Goal: Transaction & Acquisition: Obtain resource

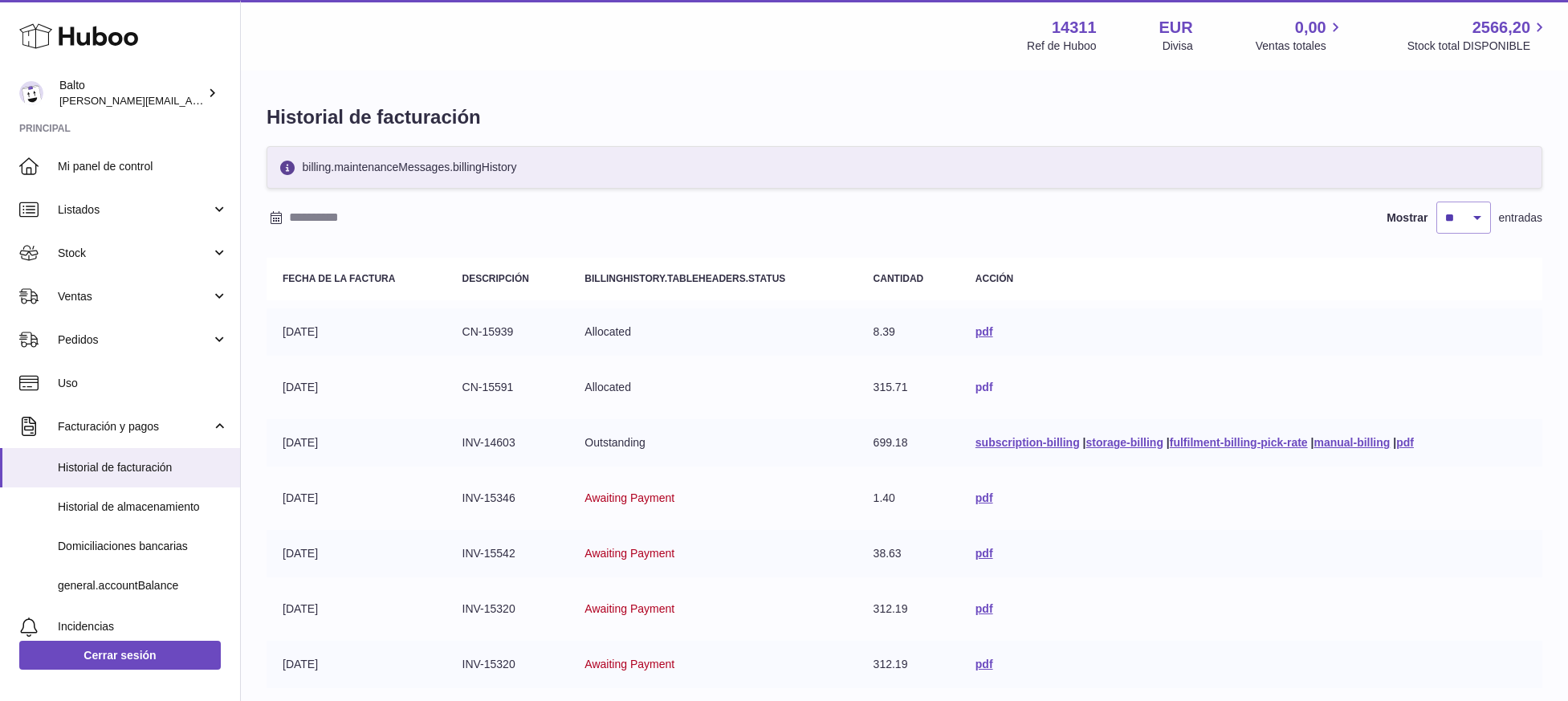
click at [977, 390] on link "pdf" at bounding box center [984, 387] width 18 height 13
click at [977, 333] on link "pdf" at bounding box center [984, 332] width 18 height 13
click at [504, 391] on td "CN-15591" at bounding box center [508, 387] width 123 height 48
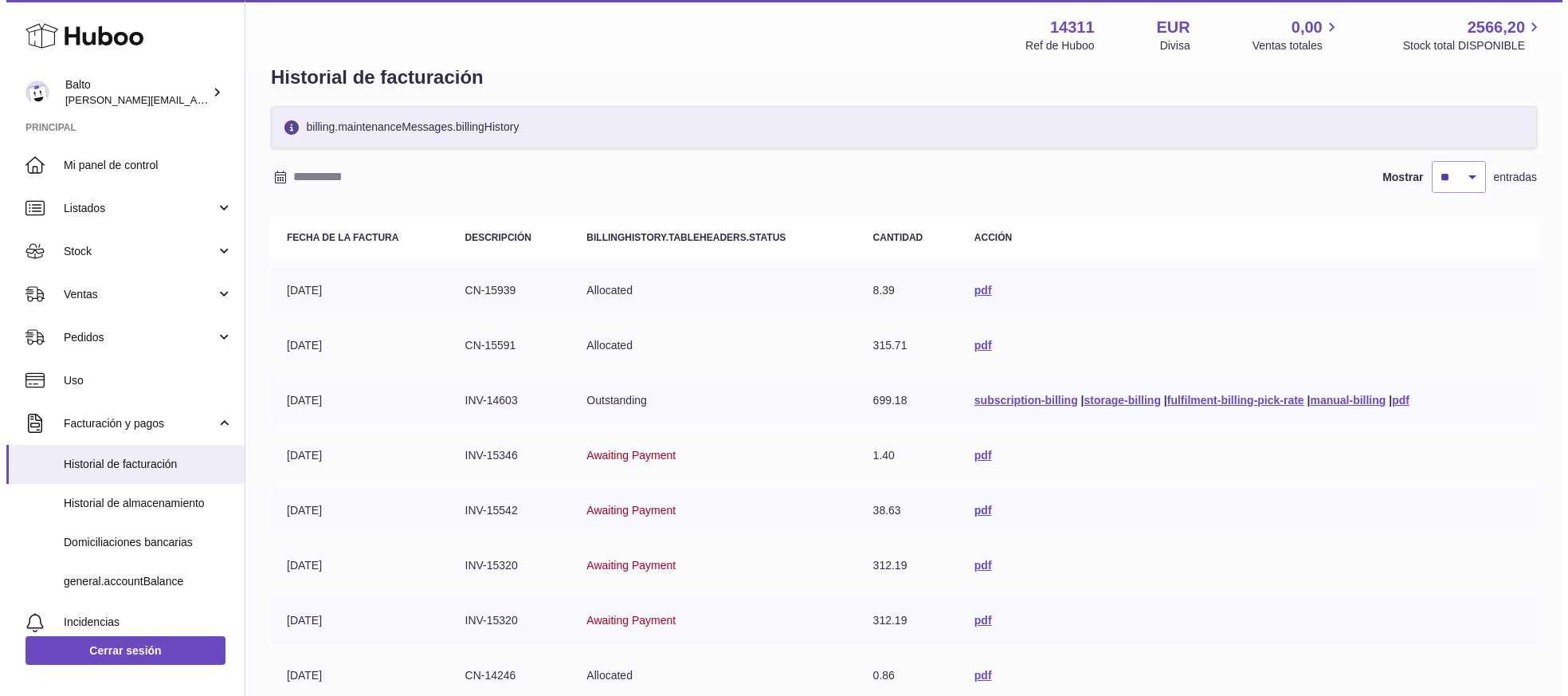
scroll to position [53, 0]
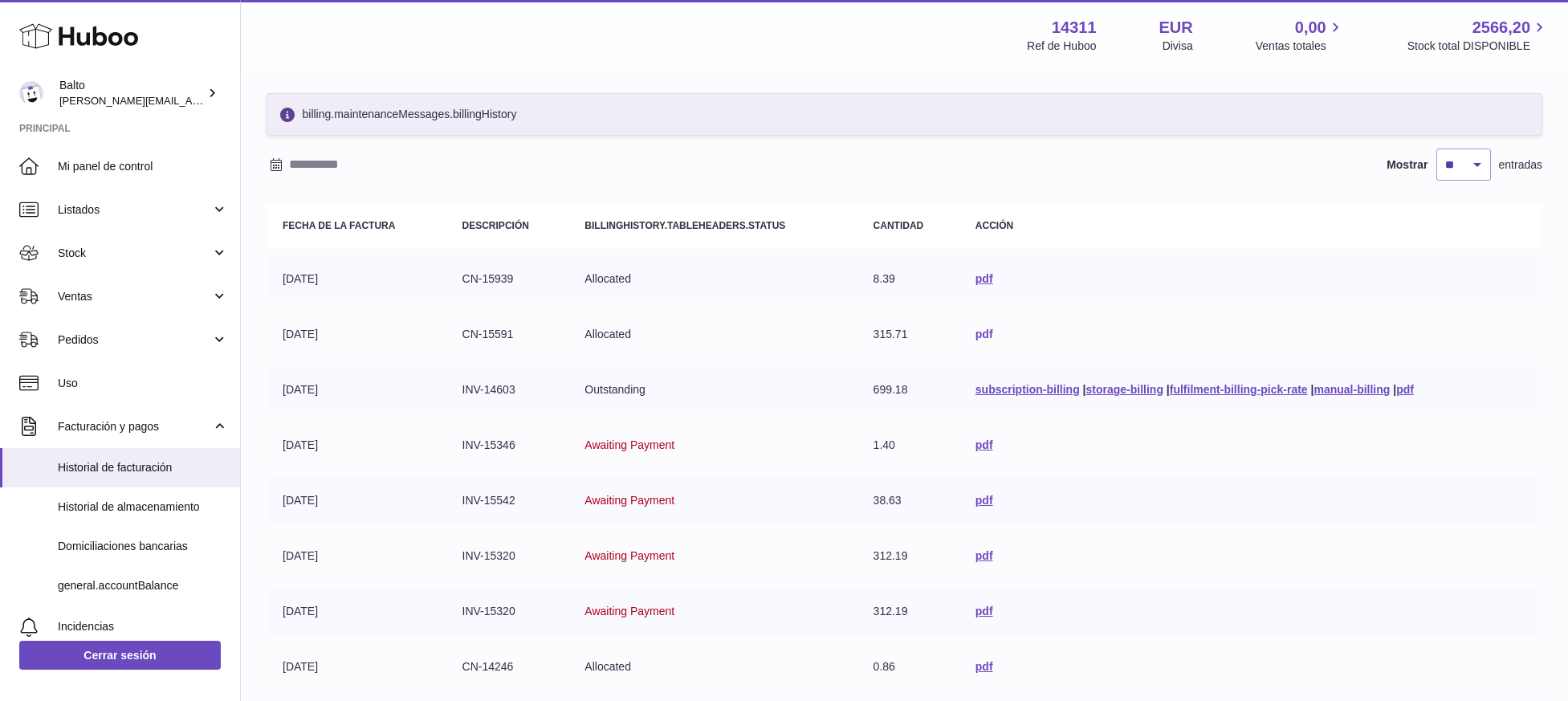
click at [978, 332] on link "pdf" at bounding box center [984, 334] width 18 height 13
click at [708, 152] on div "Mostrar ** ** ** *** entradas" at bounding box center [910, 164] width 1288 height 32
drag, startPoint x: 819, startPoint y: 262, endPoint x: 716, endPoint y: 167, distance: 140.1
click at [819, 262] on td "Allocated" at bounding box center [717, 279] width 291 height 48
click at [773, 150] on div "Mostrar ** ** ** *** entradas" at bounding box center [910, 164] width 1288 height 32
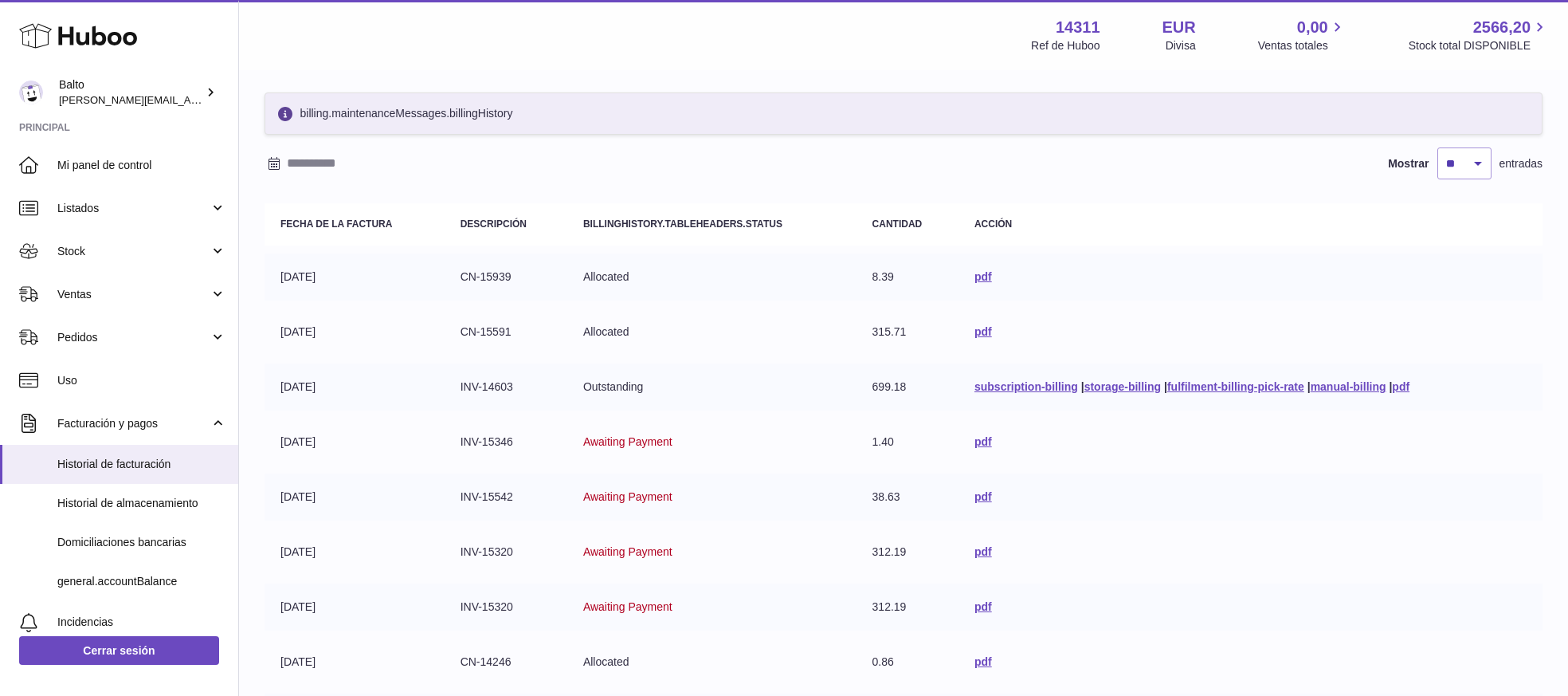
click at [718, 215] on th "billingHistory.tableHeaders.status" at bounding box center [711, 224] width 289 height 42
click at [719, 216] on th "billingHistory.tableHeaders.status" at bounding box center [711, 224] width 289 height 42
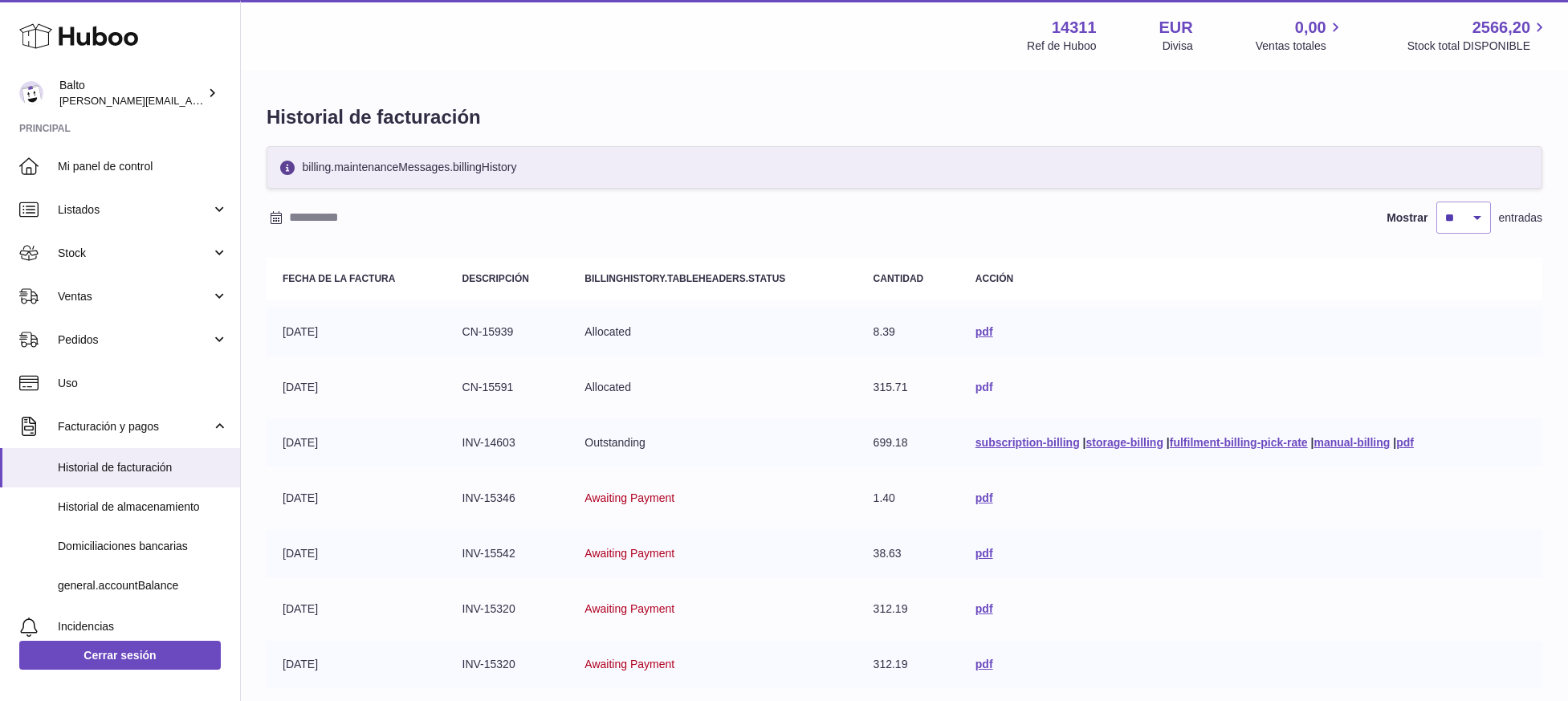
click at [976, 390] on link "pdf" at bounding box center [984, 387] width 18 height 13
